Goal: Task Accomplishment & Management: Complete application form

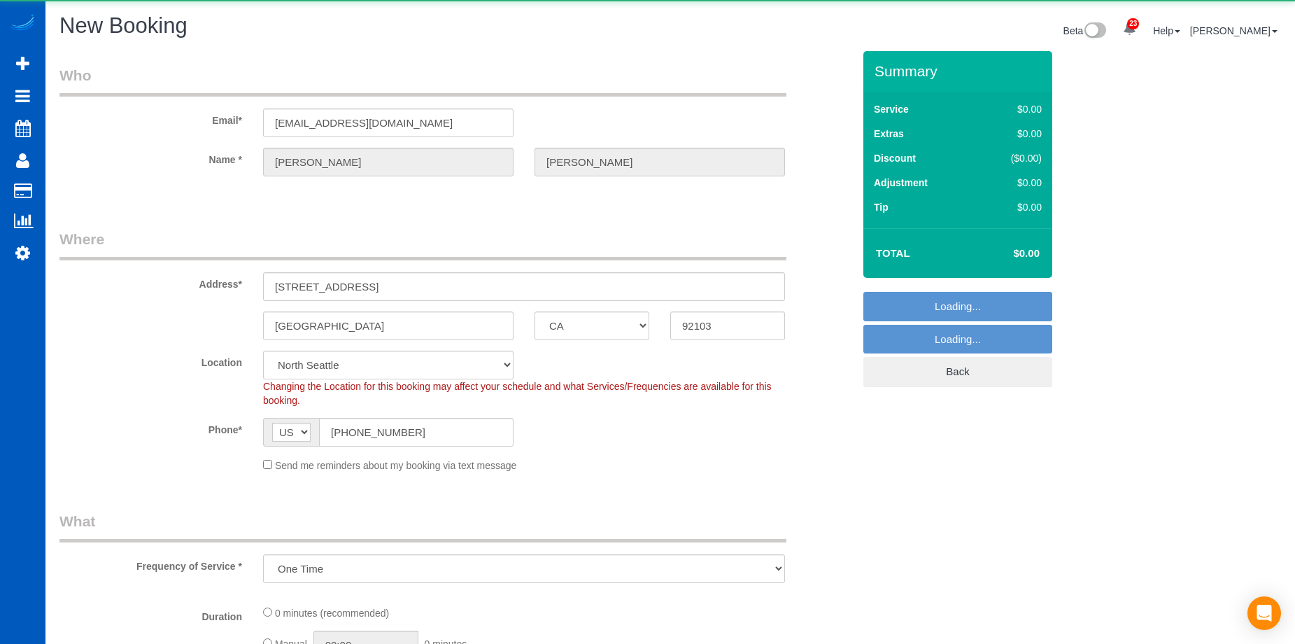
select select "CA"
select select "199"
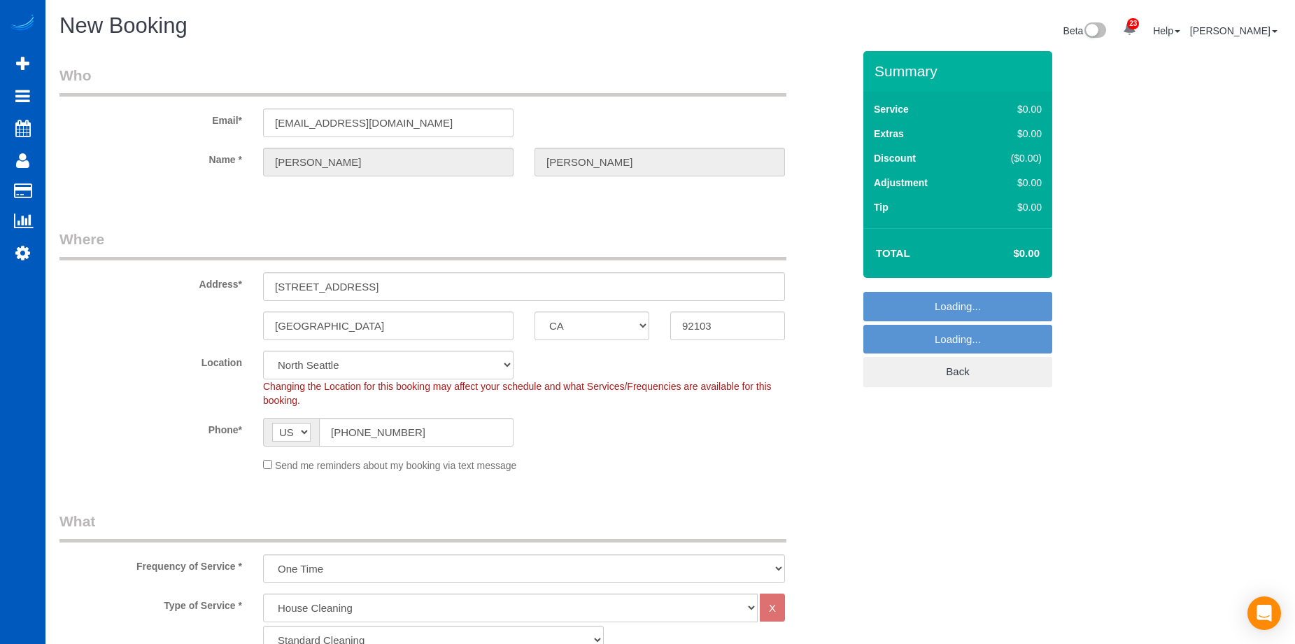
select select "133"
select select "object:31712"
click at [269, 469] on div "Send me reminders about my booking via text message" at bounding box center [524, 464] width 543 height 15
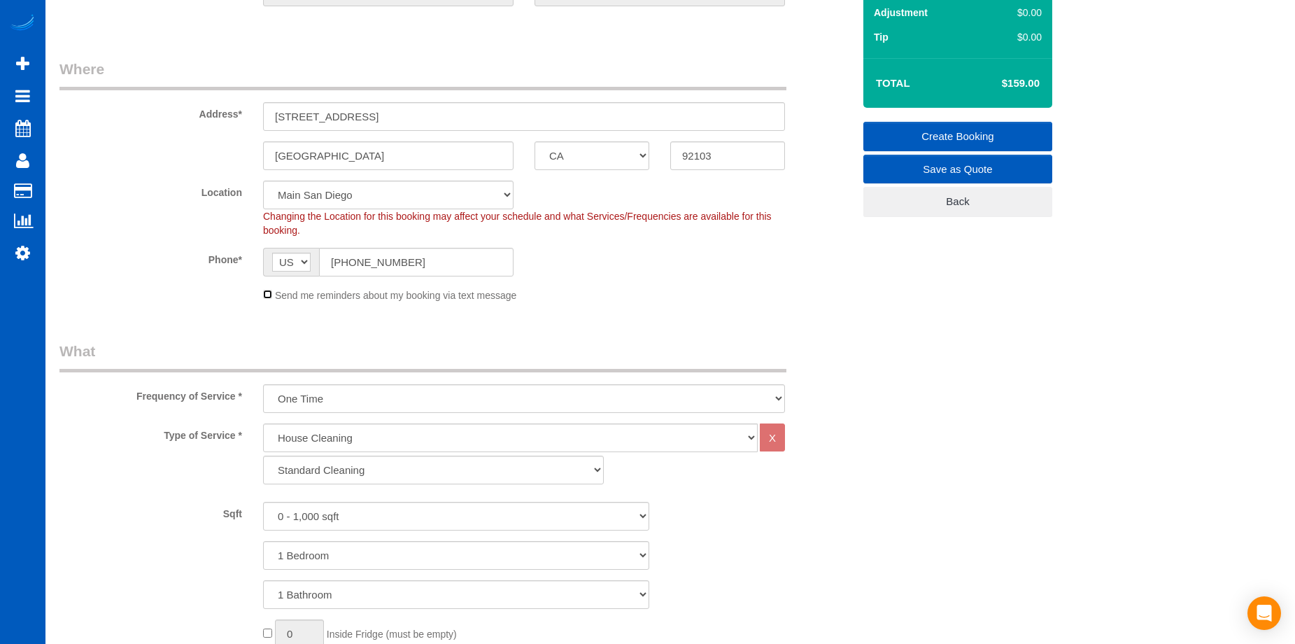
scroll to position [210, 0]
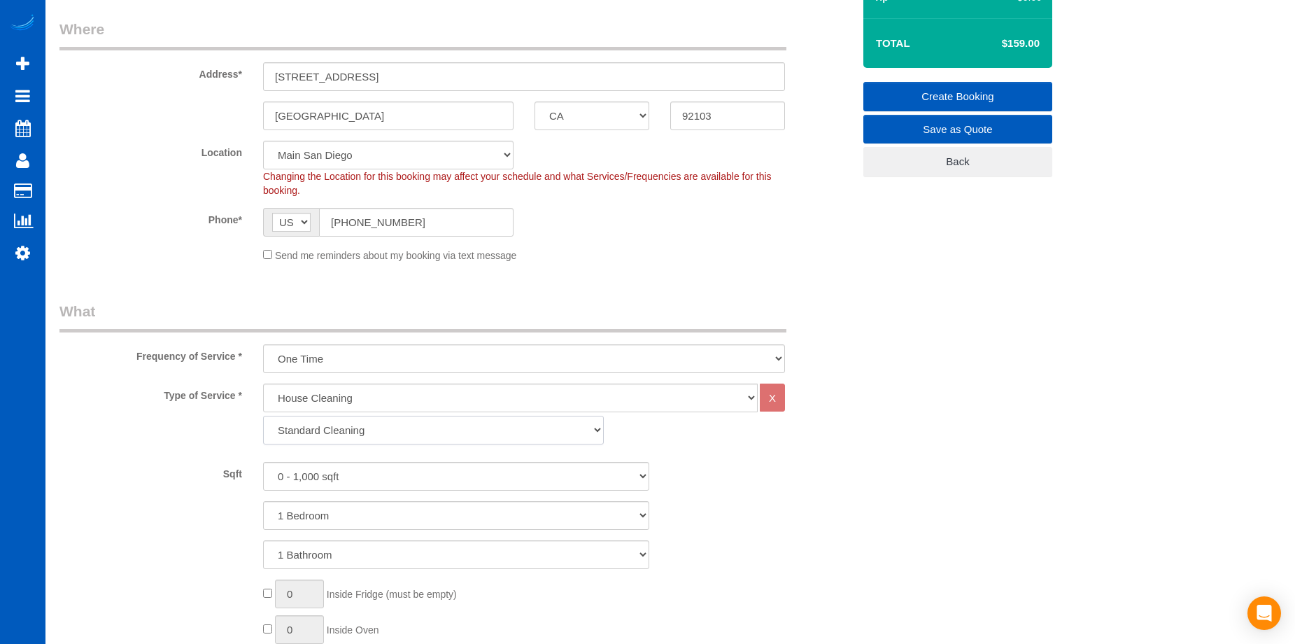
click at [488, 434] on select "Standard Cleaning Deep Cleaning Move In/ Out Cleaning" at bounding box center [433, 430] width 341 height 29
select select "367"
click at [263, 416] on select "Standard Cleaning Deep Cleaning Move In/ Out Cleaning" at bounding box center [433, 430] width 341 height 29
click at [465, 474] on select "0 - 1,000 sqft 1,001 - 1,500 sqft 1,501 - 2,000 sqft 2,001 - 2,500 sqft 2,501 -…" at bounding box center [456, 476] width 386 height 29
select select "1001"
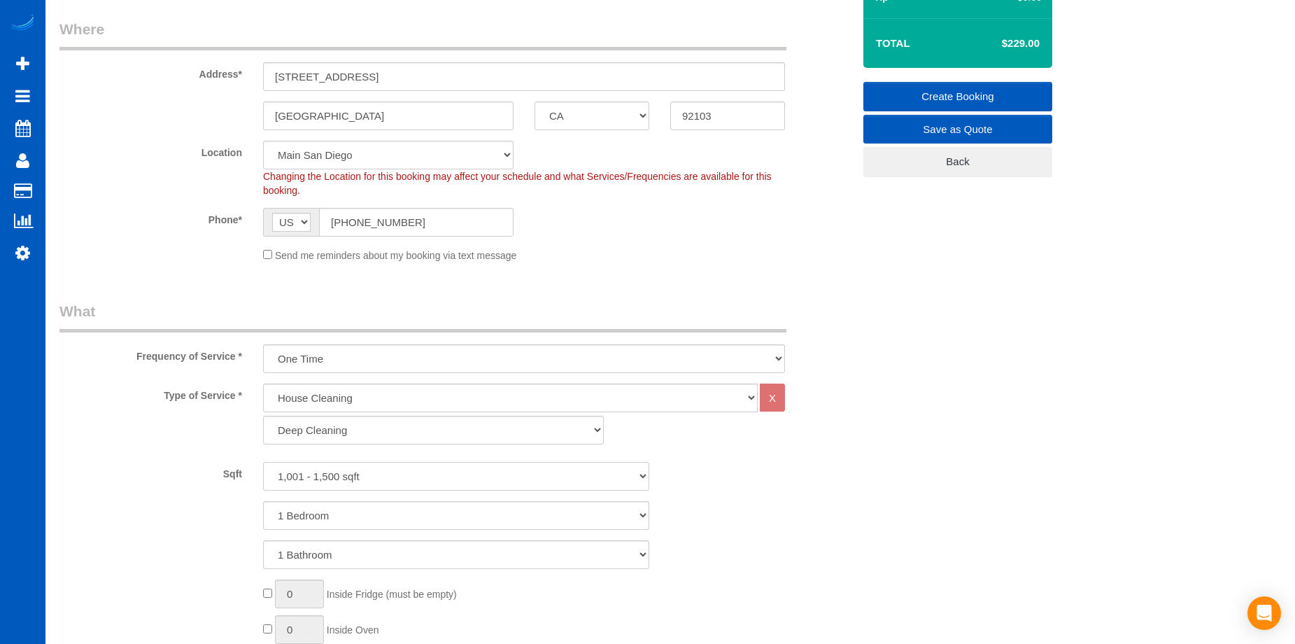
click at [263, 462] on select "0 - 1,000 sqft 1,001 - 1,500 sqft 1,501 - 2,000 sqft 2,001 - 2,500 sqft 2,501 -…" at bounding box center [456, 476] width 386 height 29
click at [408, 512] on select "1 Bedroom 2 Bedrooms 3 Bedrooms 4 Bedrooms 5 Bedrooms 6 Bedrooms 7 Bedrooms" at bounding box center [456, 515] width 386 height 29
select select "2"
click at [263, 501] on select "1 Bedroom 2 Bedrooms 3 Bedrooms 4 Bedrooms 5 Bedrooms 6 Bedrooms 7 Bedrooms" at bounding box center [456, 515] width 386 height 29
click at [408, 549] on select "1 Bathroom 2 Bathrooms 3 Bathrooms 4 Bathrooms 5 Bathrooms 6 Bathrooms 7 Bathro…" at bounding box center [456, 554] width 386 height 29
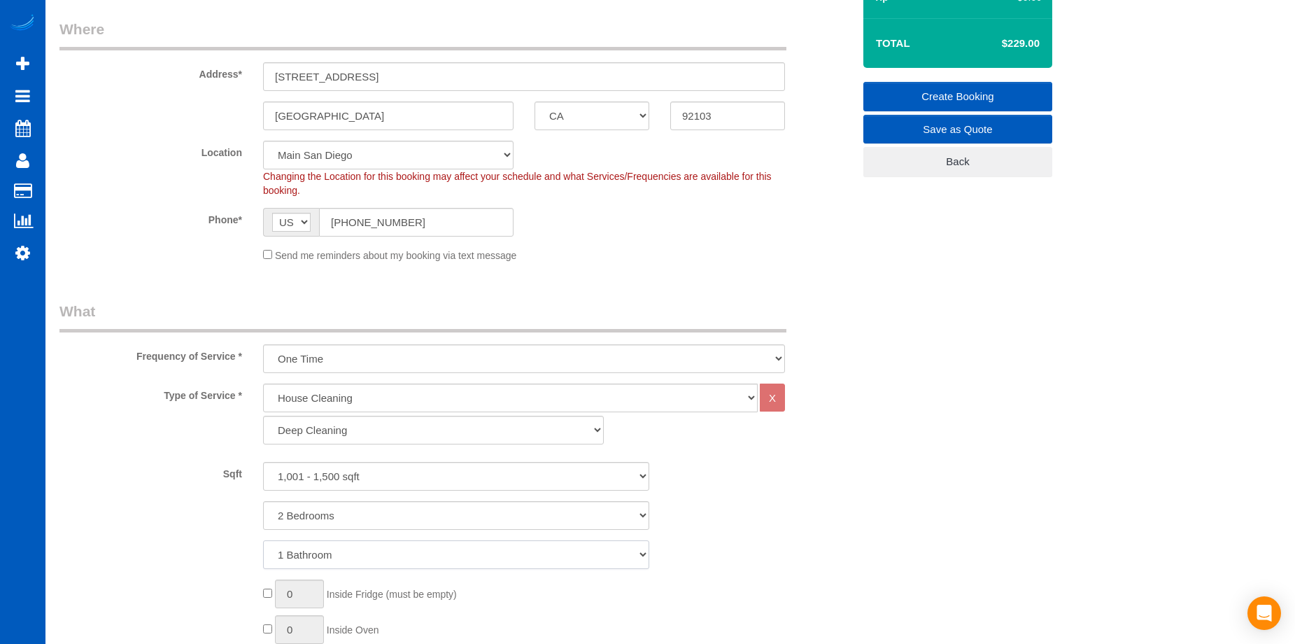
select select "2"
click at [263, 540] on select "1 Bathroom 2 Bathrooms 3 Bathrooms 4 Bathrooms 5 Bathrooms 6 Bathrooms 7 Bathro…" at bounding box center [456, 554] width 386 height 29
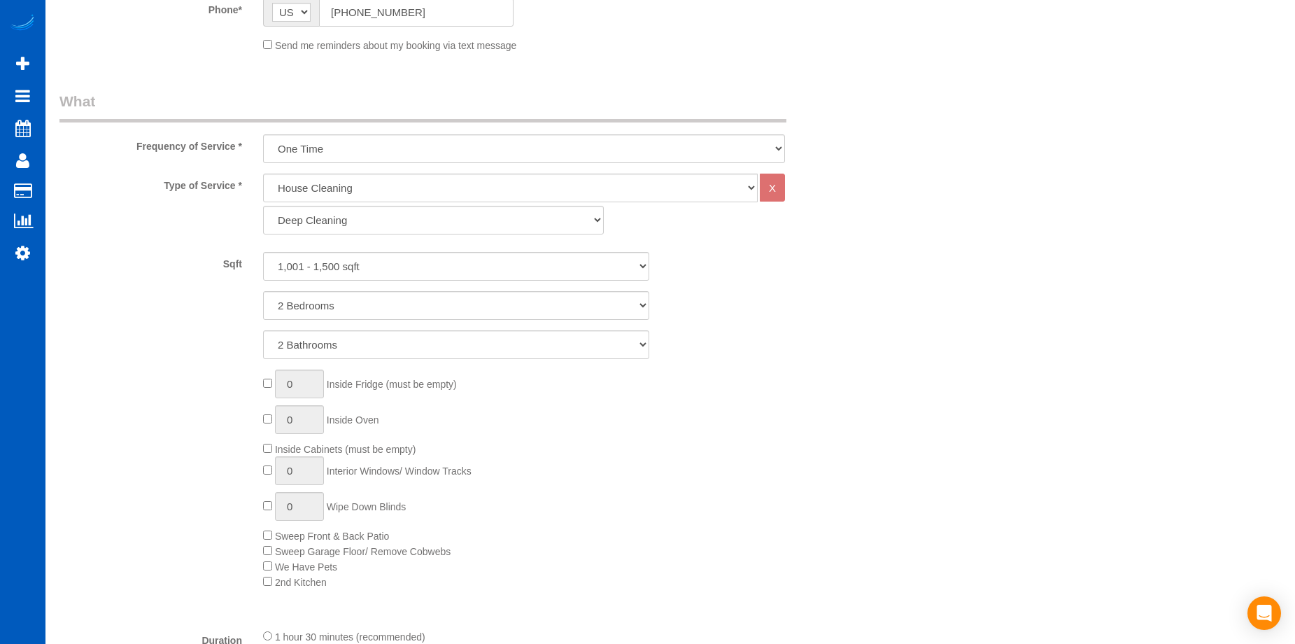
scroll to position [490, 0]
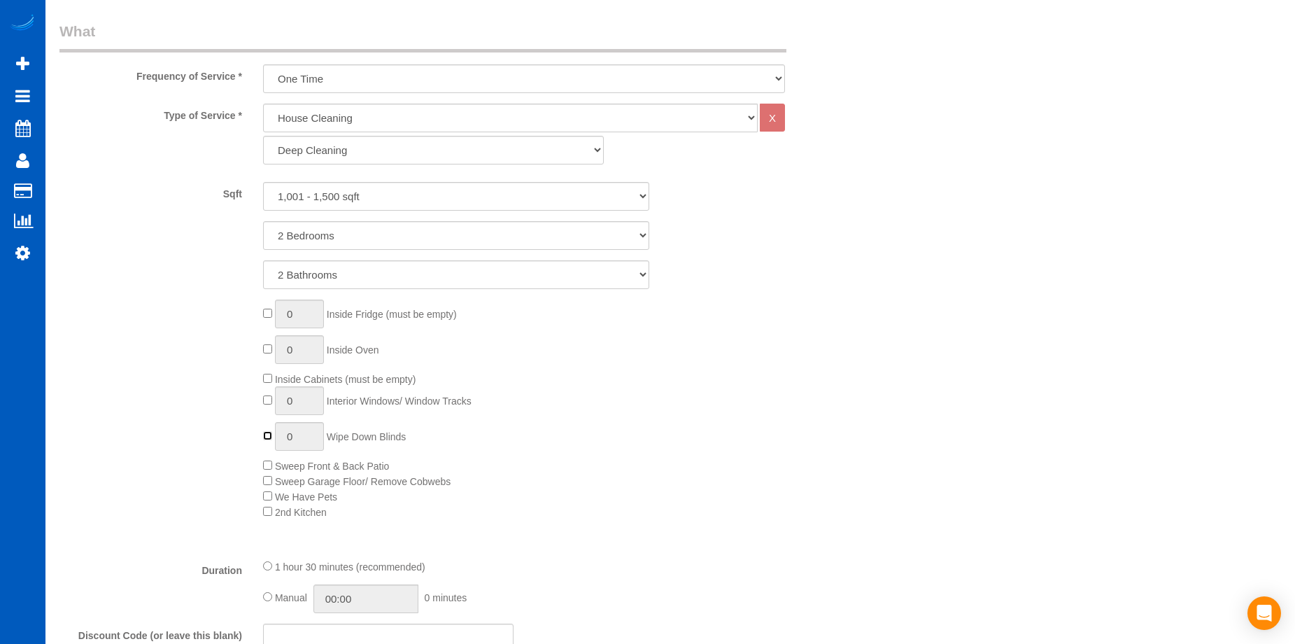
type input "1"
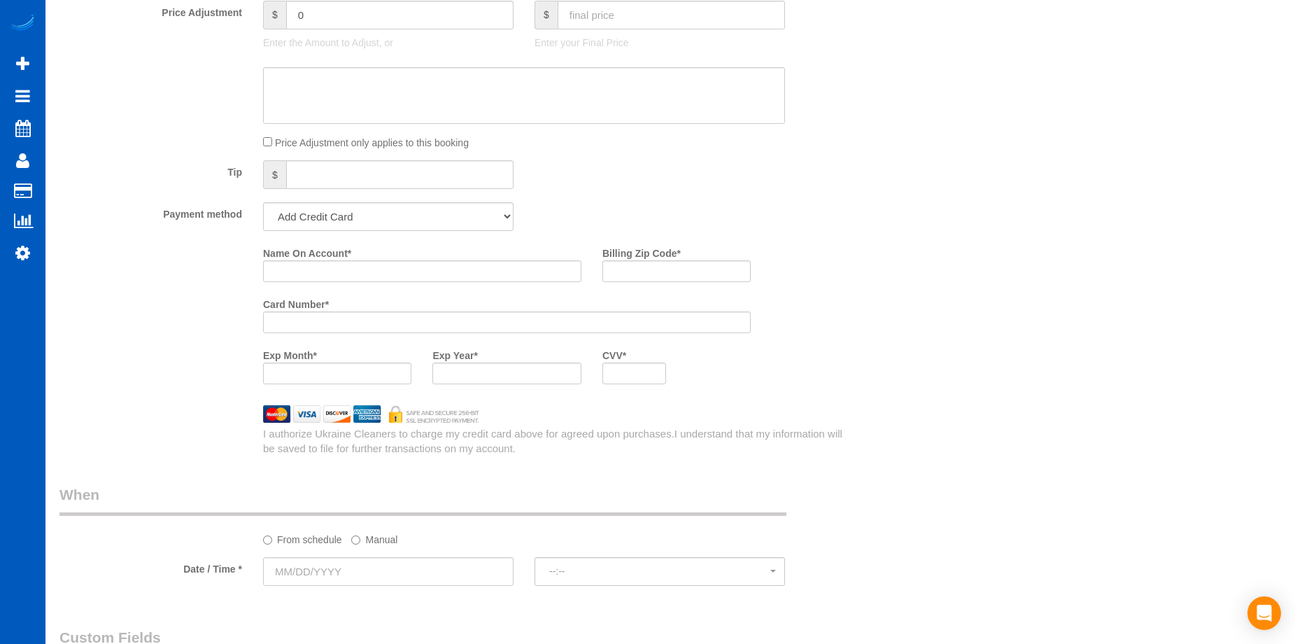
scroll to position [1260, 0]
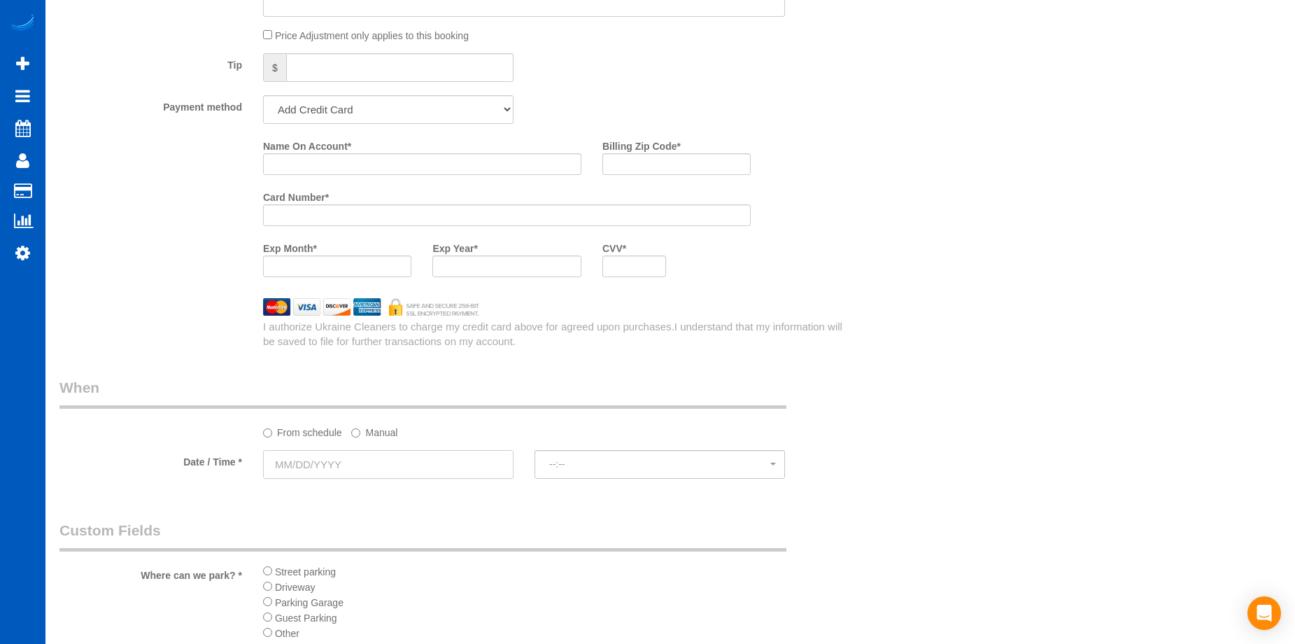
click at [388, 467] on input "text" at bounding box center [388, 464] width 251 height 29
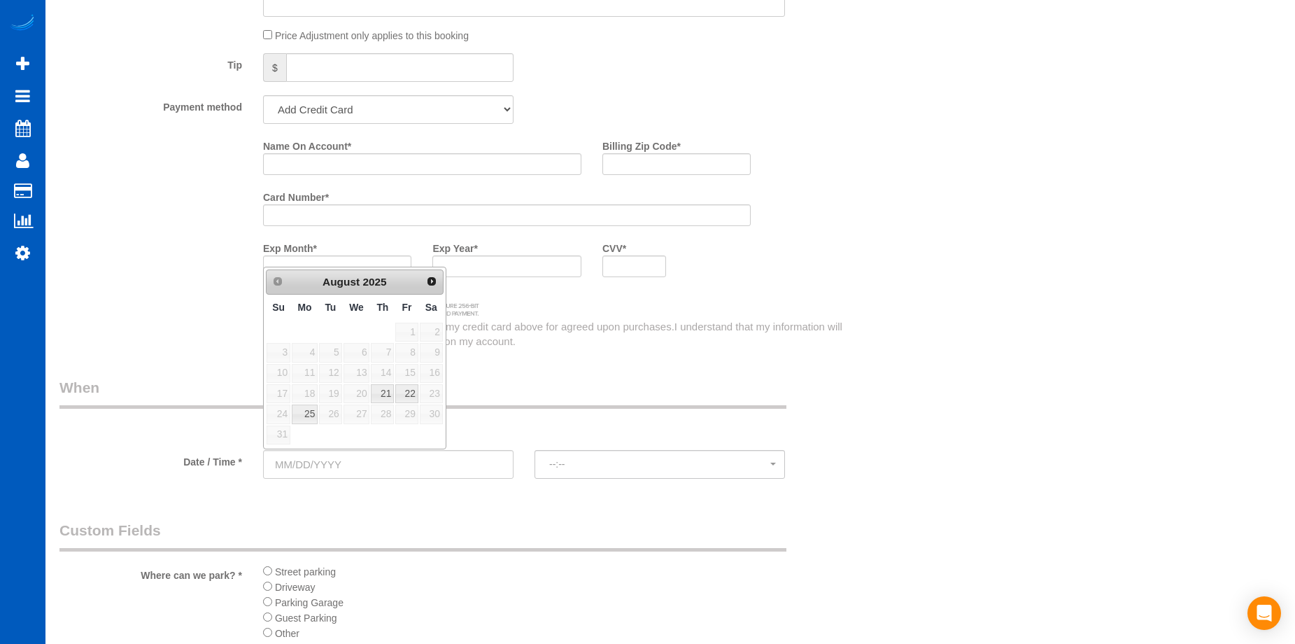
click at [531, 425] on div "From schedule Manual" at bounding box center [524, 430] width 543 height 19
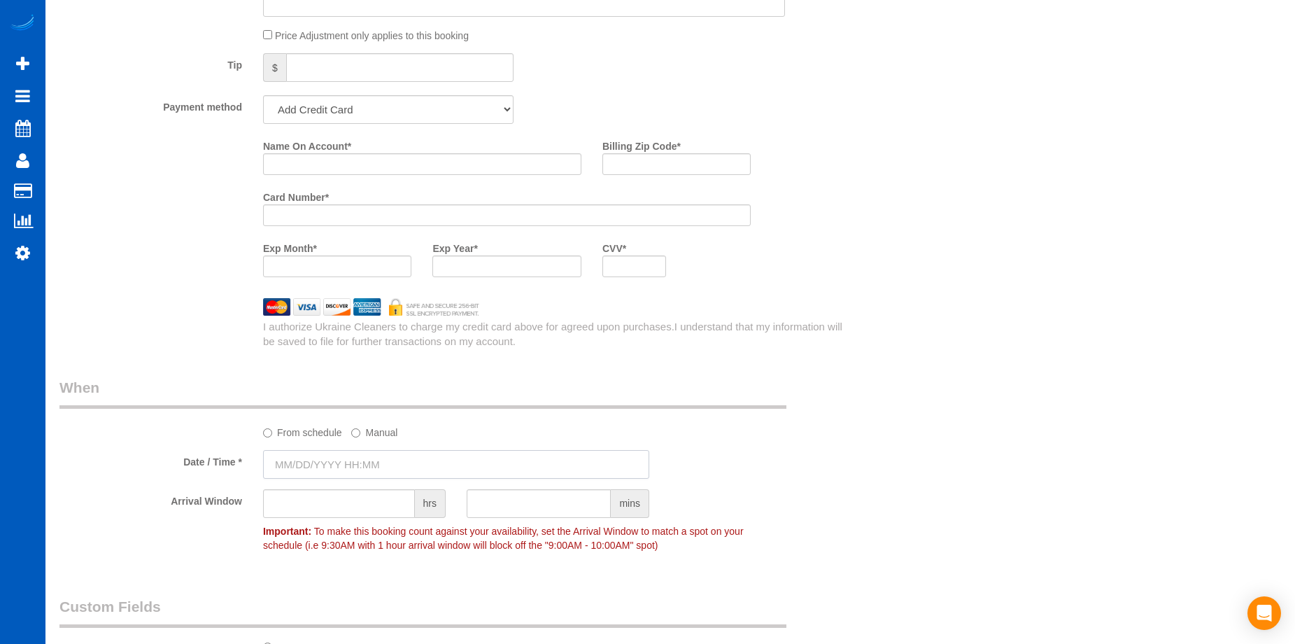
click at [355, 465] on input "text" at bounding box center [456, 464] width 386 height 29
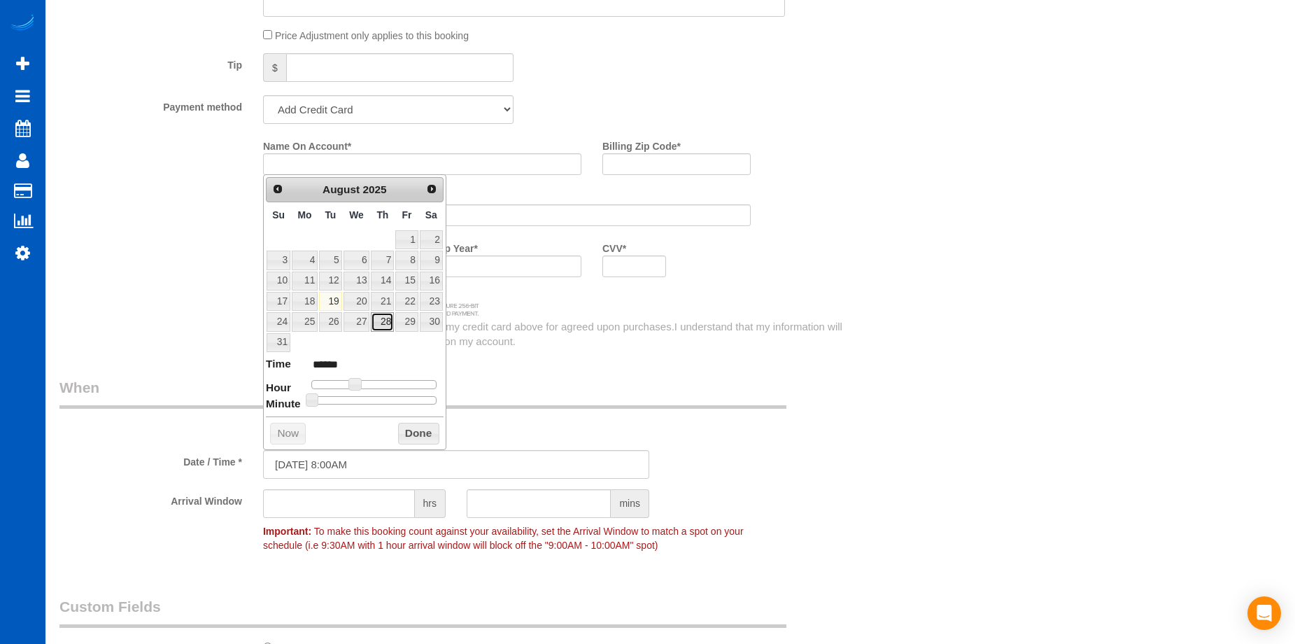
click at [386, 321] on link "28" at bounding box center [382, 321] width 23 height 19
type input "[DATE] 9:00AM"
type input "******"
type input "[DATE] 10:00AM"
type input "*******"
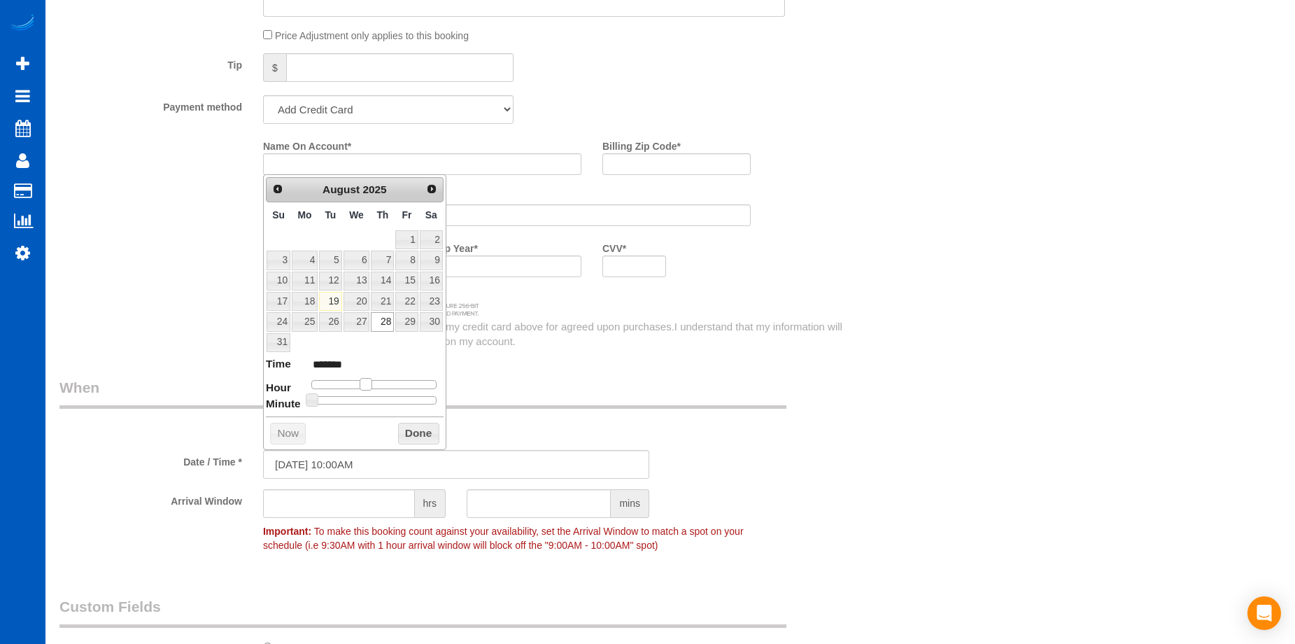
type input "[DATE] 11:00AM"
type input "*******"
drag, startPoint x: 357, startPoint y: 380, endPoint x: 372, endPoint y: 381, distance: 15.5
click at [372, 381] on span at bounding box center [371, 384] width 13 height 13
click at [705, 393] on legend "When" at bounding box center [422, 392] width 727 height 31
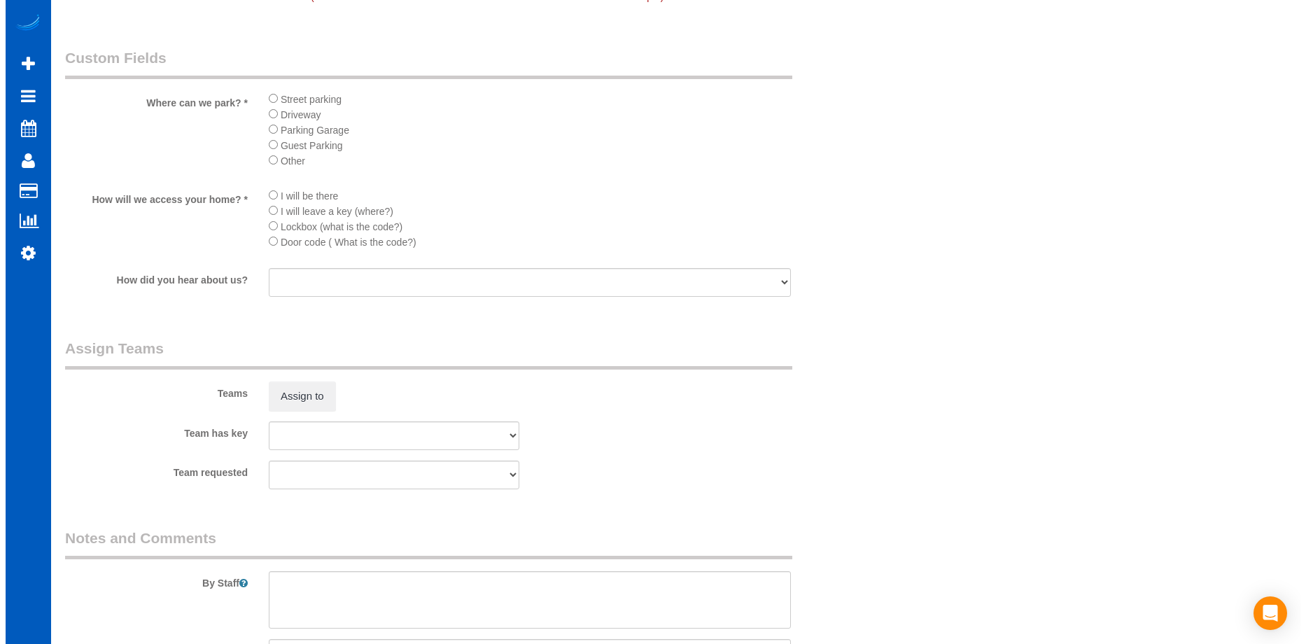
scroll to position [1819, 0]
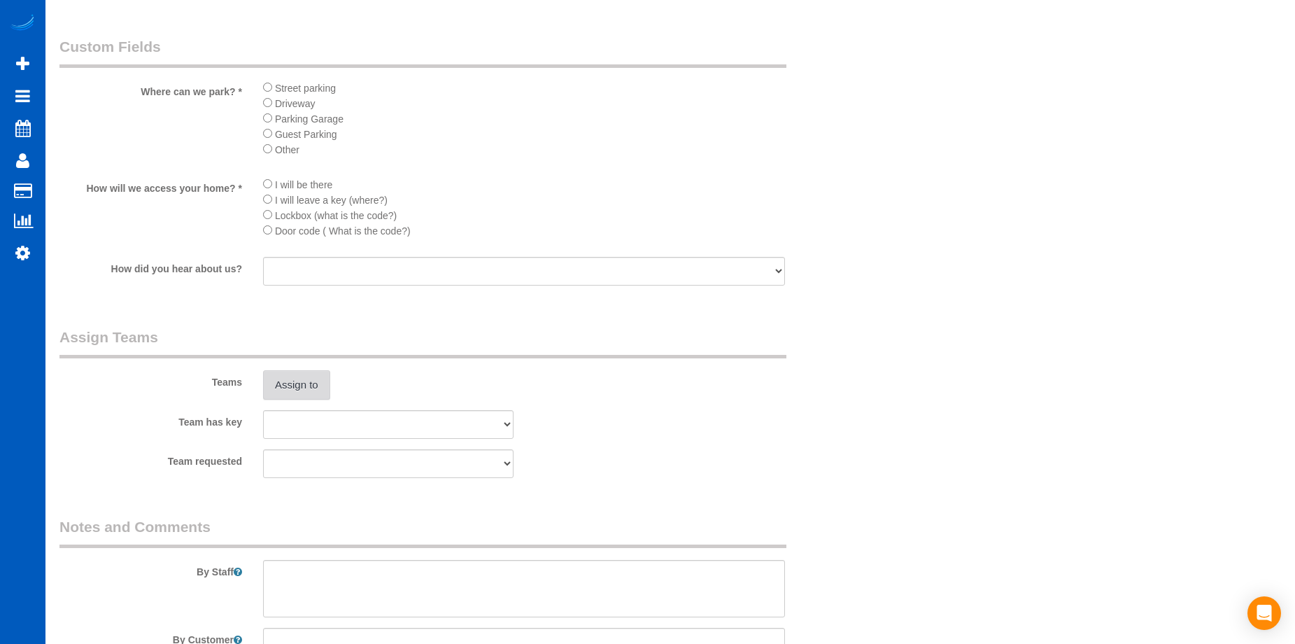
click at [304, 381] on button "Assign to" at bounding box center [296, 384] width 67 height 29
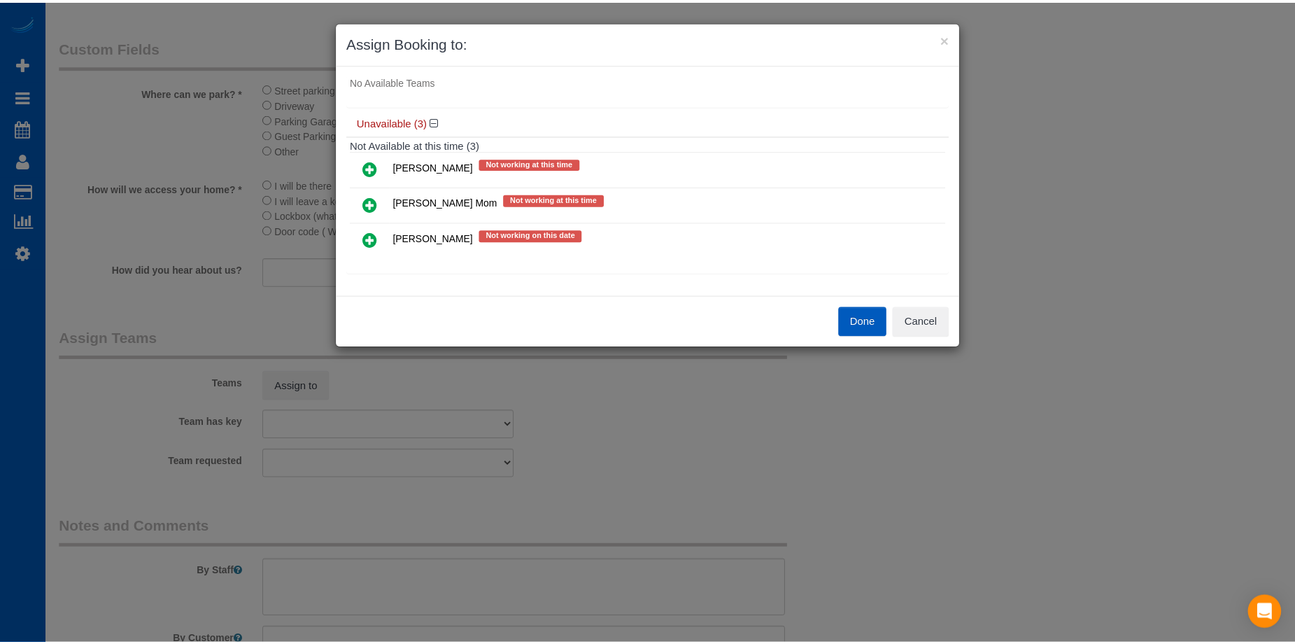
scroll to position [80, 0]
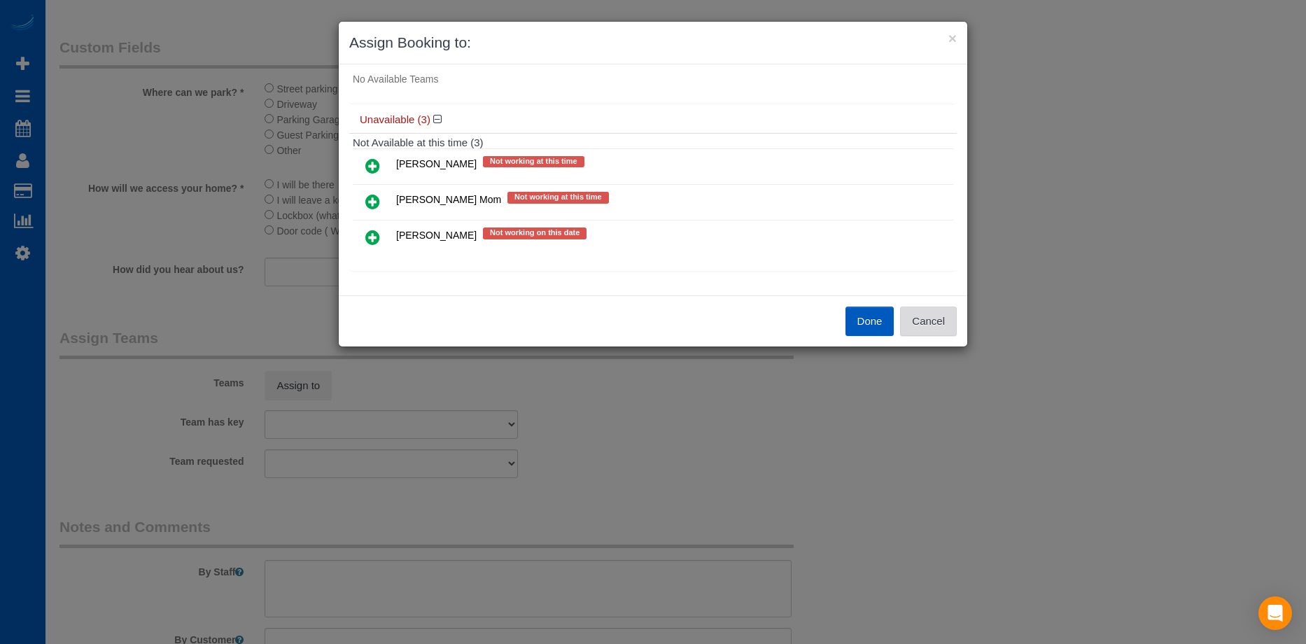
click at [929, 320] on button "Cancel" at bounding box center [928, 321] width 57 height 29
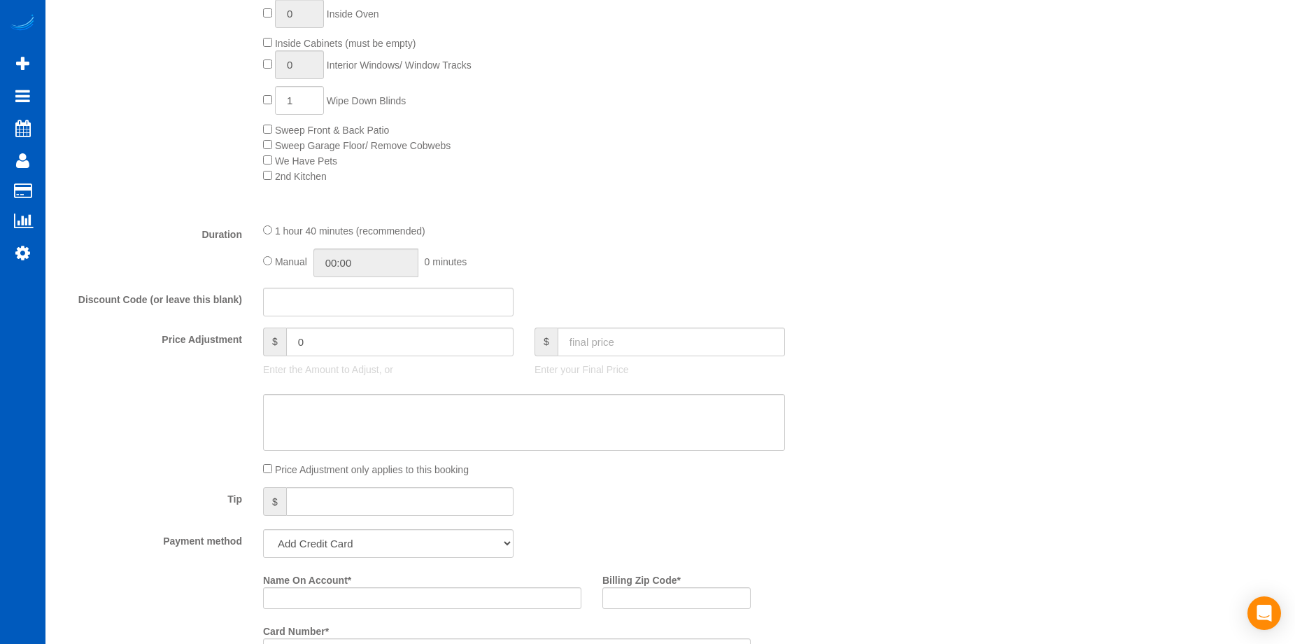
scroll to position [700, 0]
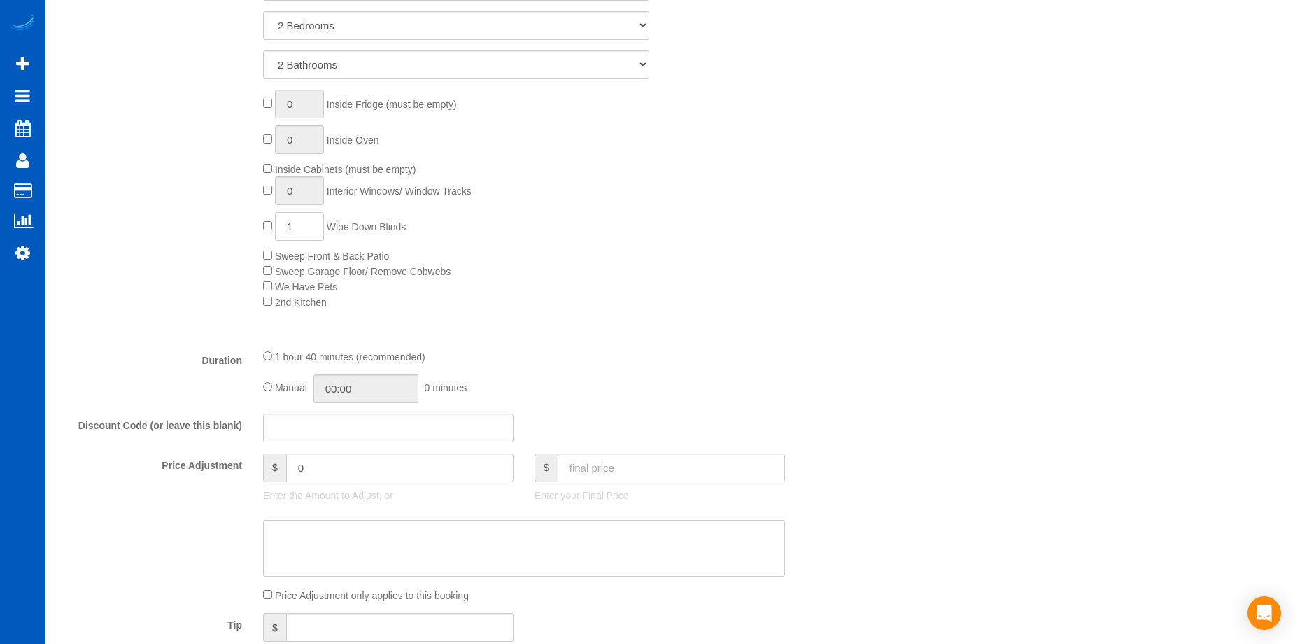
click at [304, 237] on input "1" at bounding box center [299, 226] width 49 height 29
type input "10"
click at [657, 234] on div "0 Inside Fridge (must be empty) 0 Inside Oven Inside Cabinets (must be empty) 0…" at bounding box center [558, 200] width 611 height 220
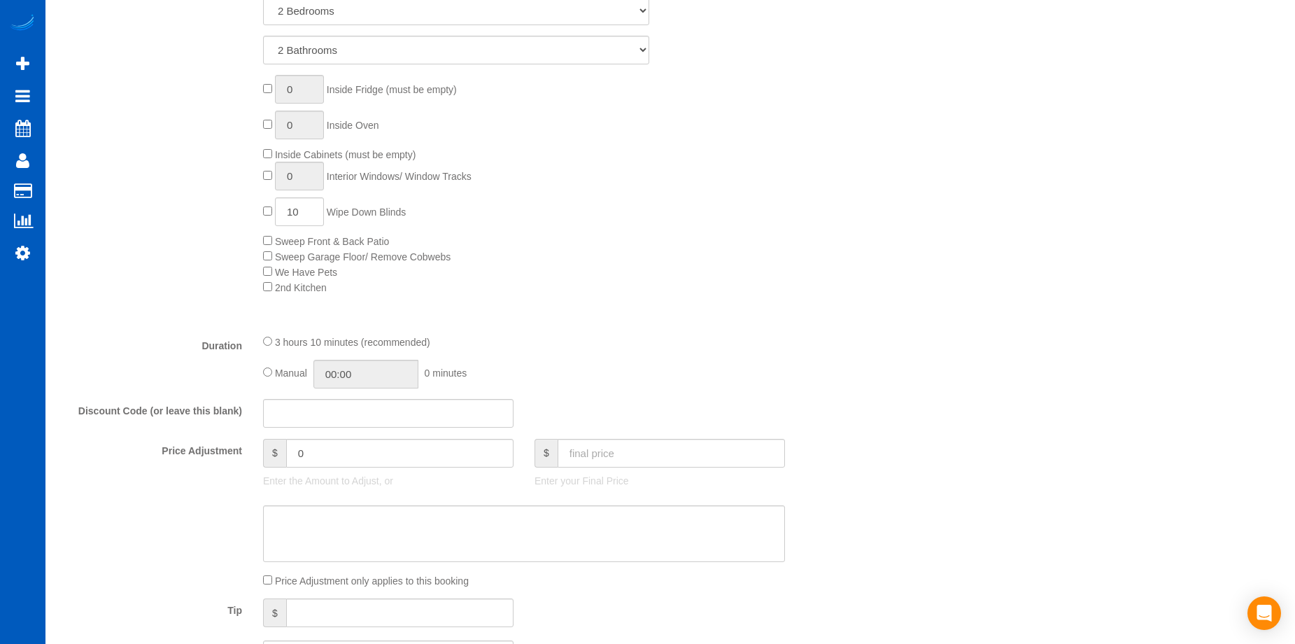
scroll to position [910, 0]
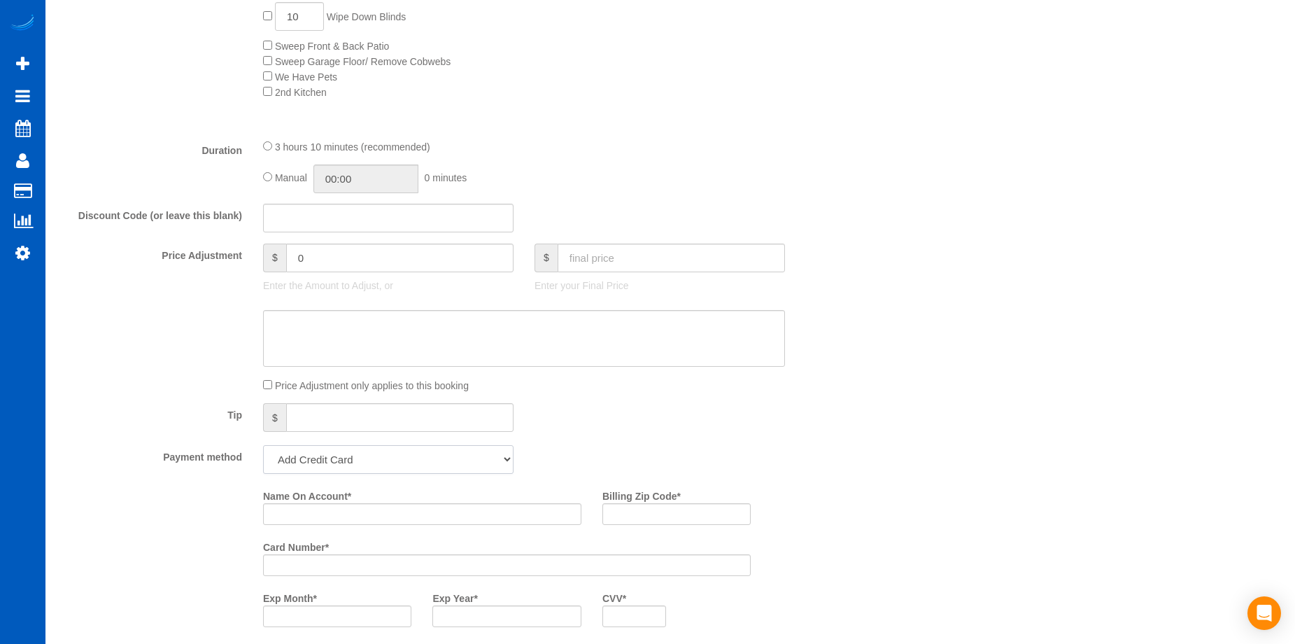
click at [426, 467] on select "Add Credit Card Cash Check Paypal" at bounding box center [388, 459] width 251 height 29
select select "string:cash"
click at [263, 445] on select "Add Credit Card Cash Check Paypal" at bounding box center [388, 459] width 251 height 29
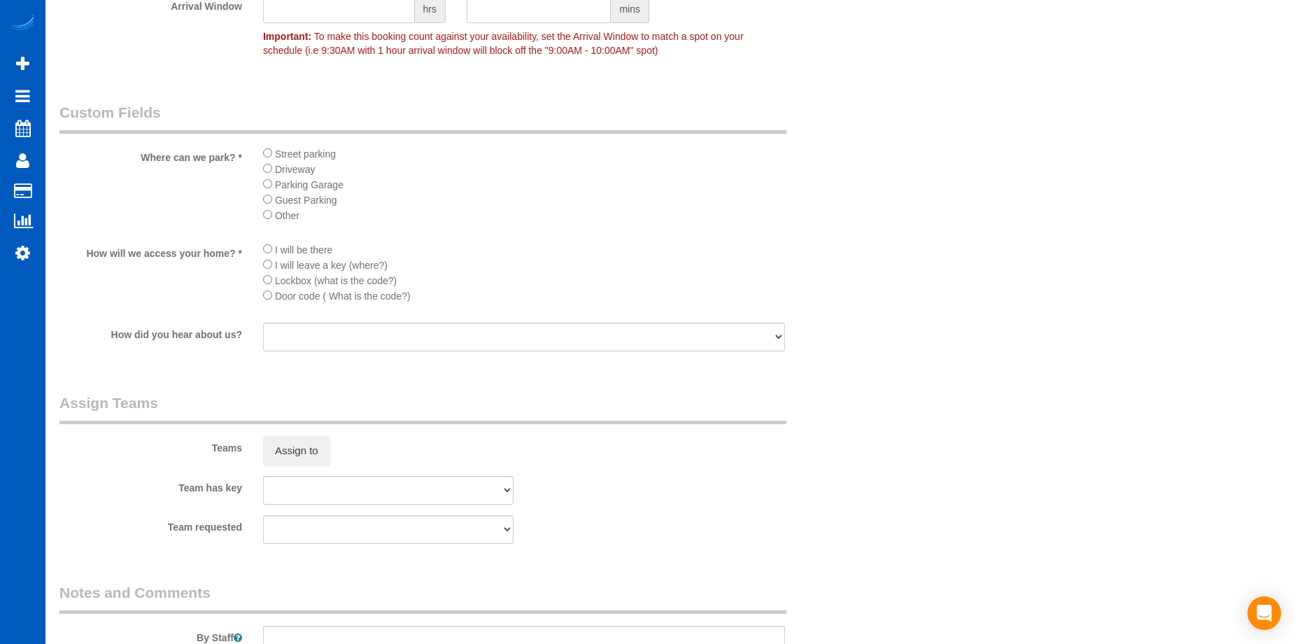
scroll to position [1749, 0]
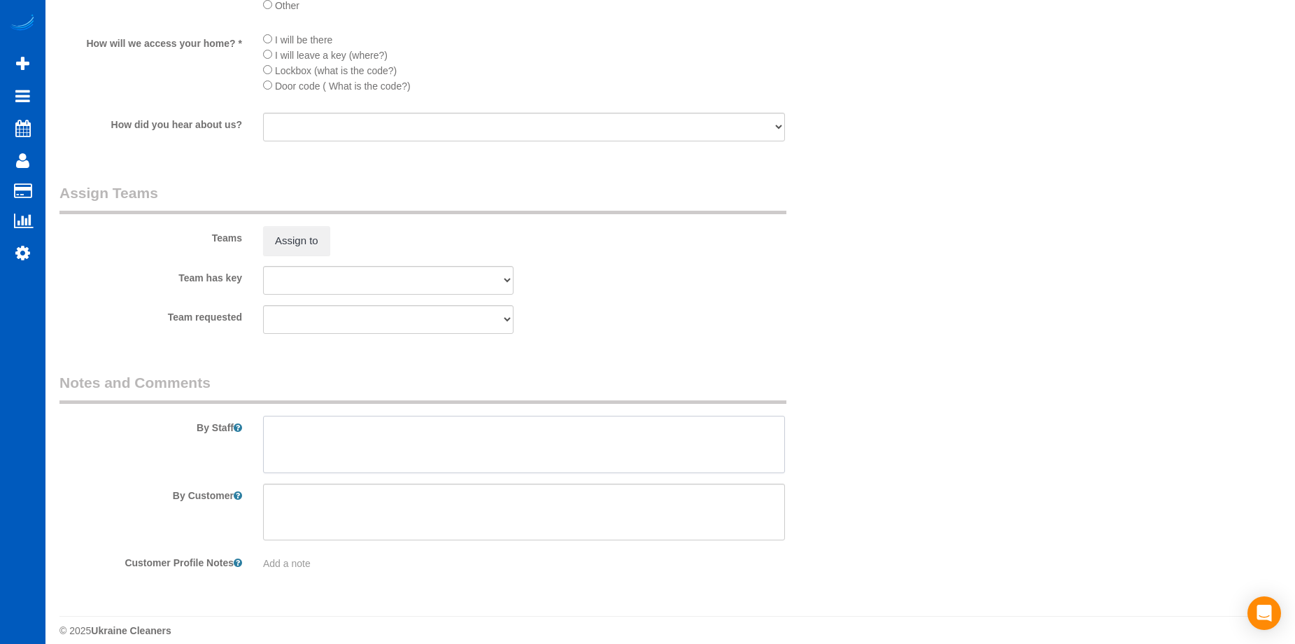
click at [446, 429] on textarea at bounding box center [524, 444] width 522 height 57
type textarea "Booked by [PERSON_NAME]"
click at [623, 320] on div "Team requested [PERSON_NAME] [PERSON_NAME] Mom [PERSON_NAME]" at bounding box center [456, 319] width 815 height 29
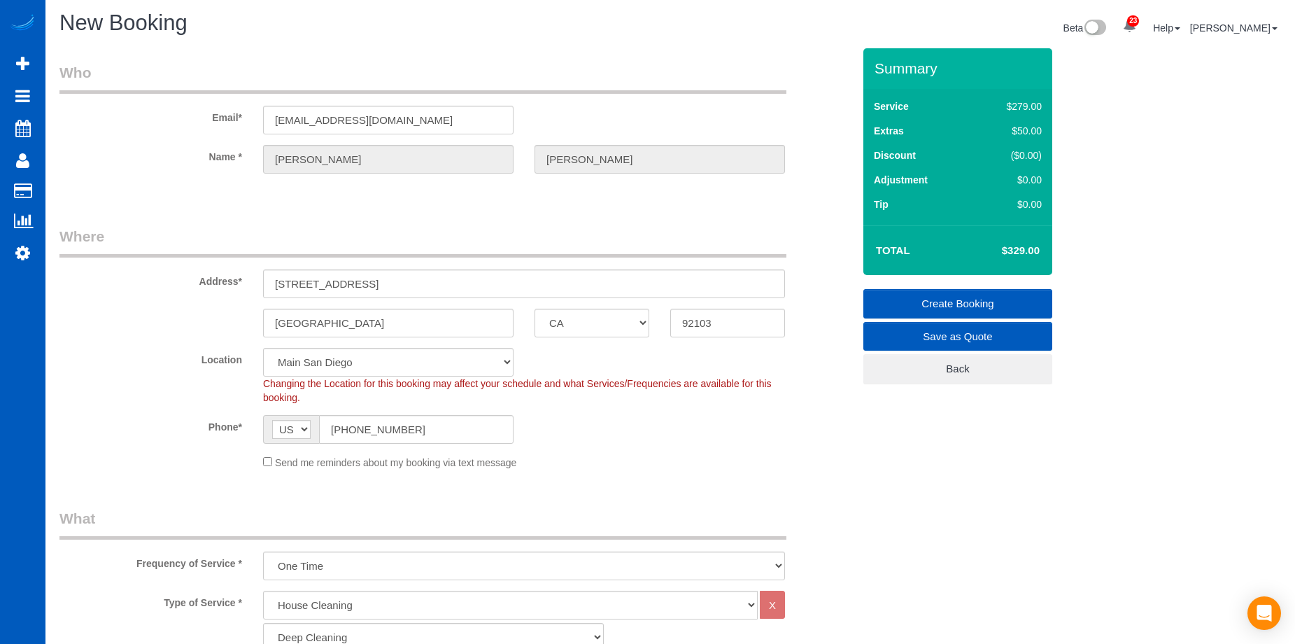
scroll to position [0, 0]
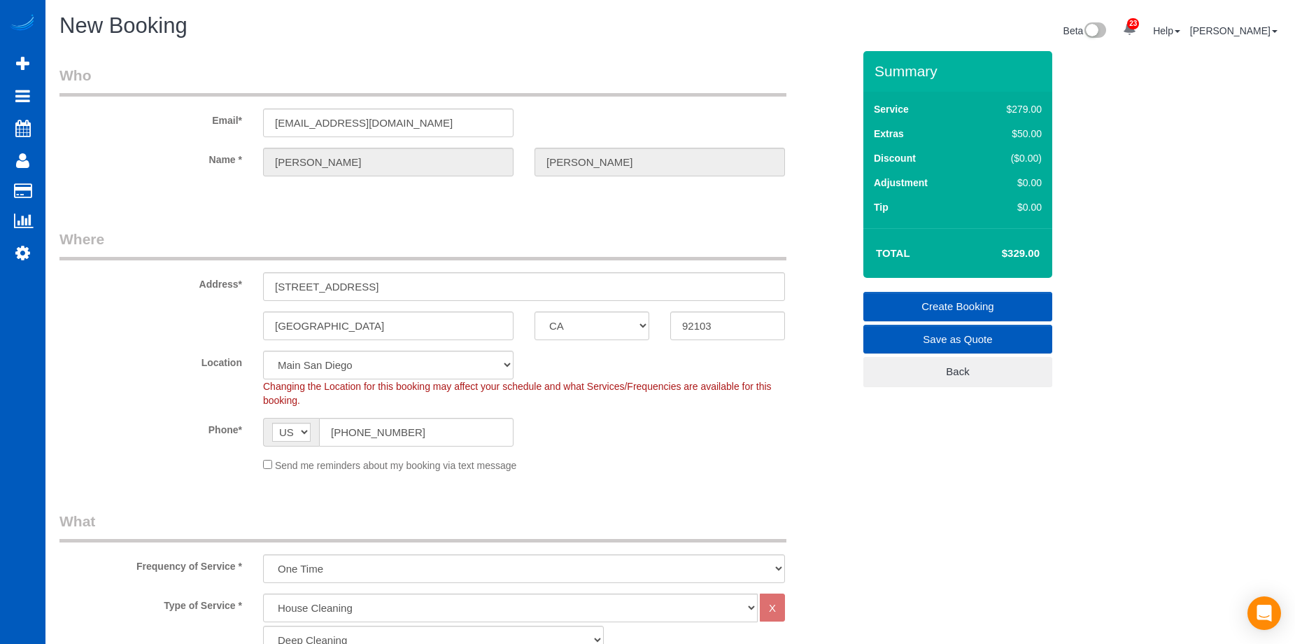
click at [924, 297] on link "Create Booking" at bounding box center [958, 306] width 189 height 29
